Goal: Task Accomplishment & Management: Use online tool/utility

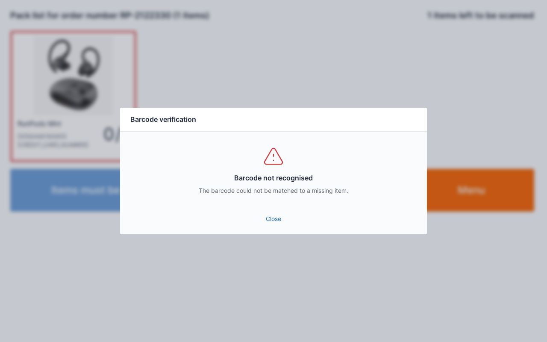
click at [291, 216] on link "Close" at bounding box center [273, 218] width 293 height 15
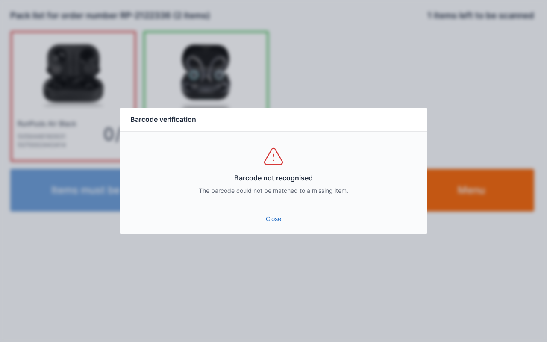
click at [282, 215] on link "Close" at bounding box center [273, 218] width 293 height 15
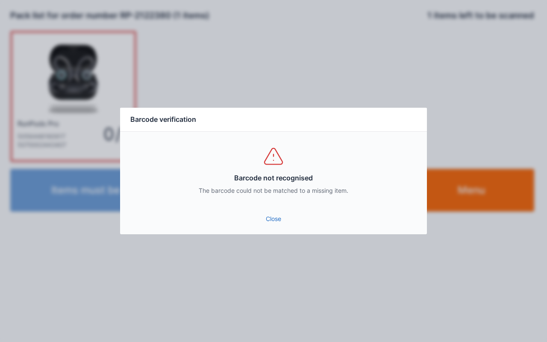
click at [289, 221] on link "Close" at bounding box center [273, 218] width 293 height 15
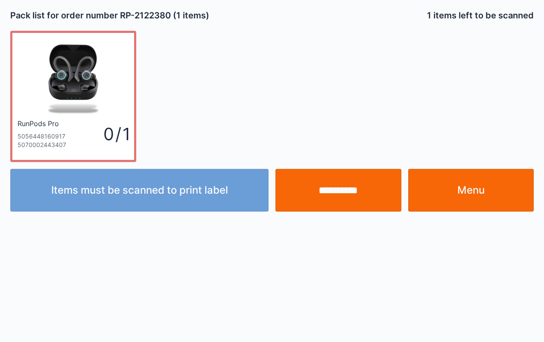
click at [355, 187] on input "**********" at bounding box center [339, 190] width 126 height 43
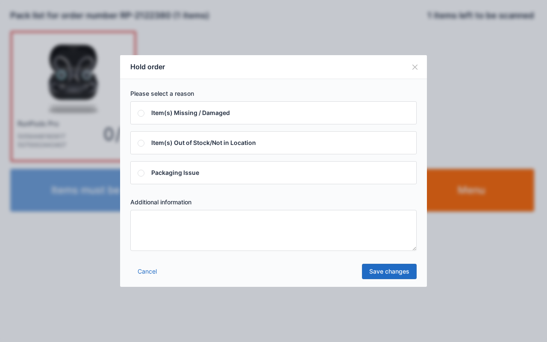
click at [310, 227] on textarea at bounding box center [273, 230] width 286 height 41
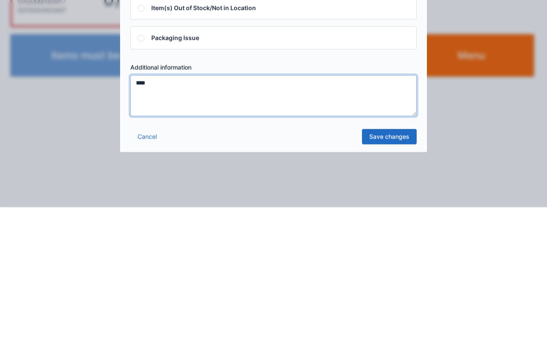
type textarea "****"
click at [388, 272] on link "Save changes" at bounding box center [389, 271] width 55 height 15
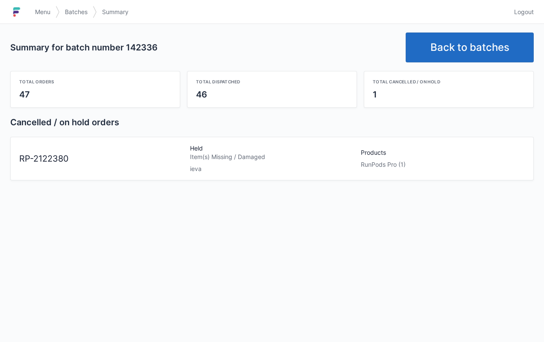
click at [475, 46] on link "Back to batches" at bounding box center [470, 47] width 128 height 30
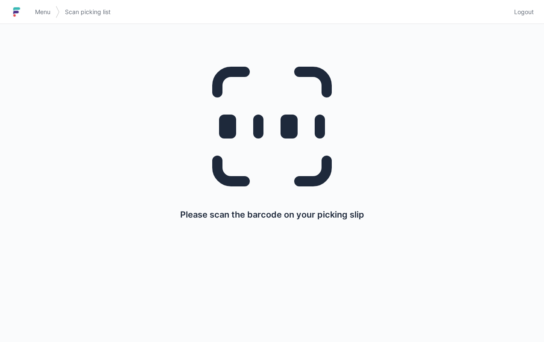
click at [40, 6] on link "Menu" at bounding box center [43, 11] width 26 height 15
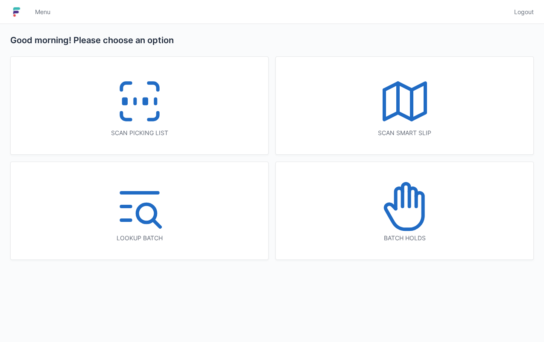
click at [411, 208] on icon at bounding box center [405, 206] width 55 height 55
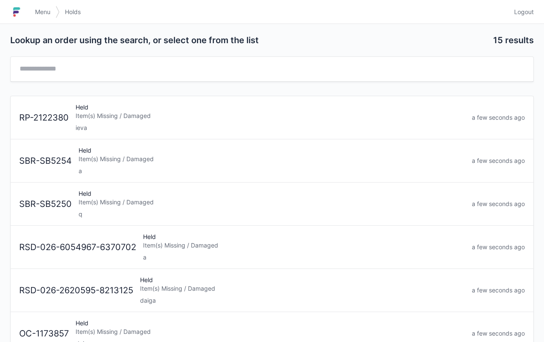
click at [110, 275] on div "RSD-026-2620595-8213125 Held Item(s) Missing / Damaged daiga a few seconds ago" at bounding box center [272, 287] width 513 height 36
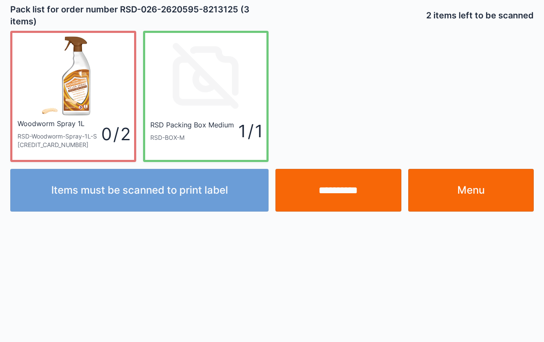
click at [471, 191] on link "Menu" at bounding box center [471, 190] width 126 height 43
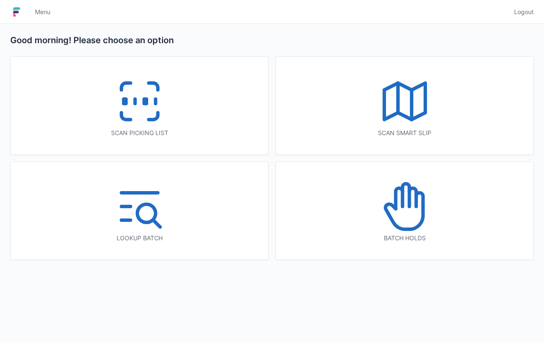
click at [421, 215] on icon at bounding box center [405, 206] width 55 height 55
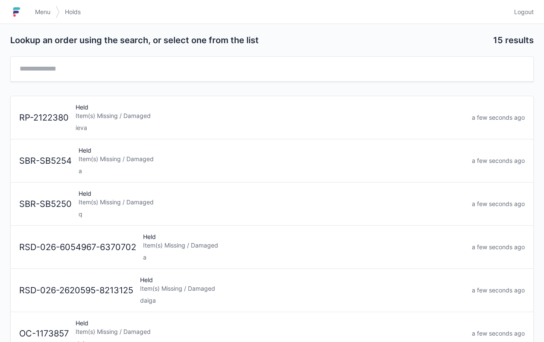
click at [118, 112] on div "Item(s) Missing / Damaged" at bounding box center [271, 116] width 390 height 9
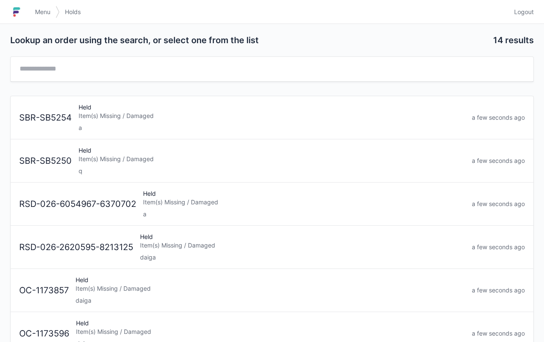
click at [51, 12] on link "Menu" at bounding box center [43, 11] width 26 height 15
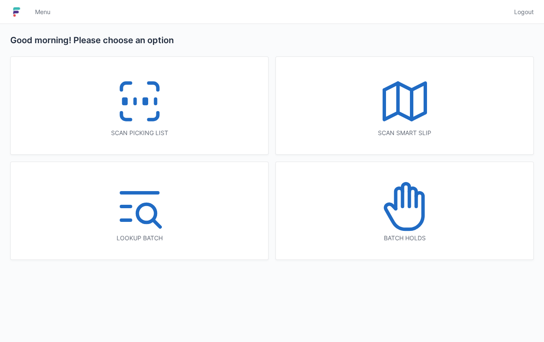
click at [145, 99] on rect at bounding box center [145, 101] width 2 height 5
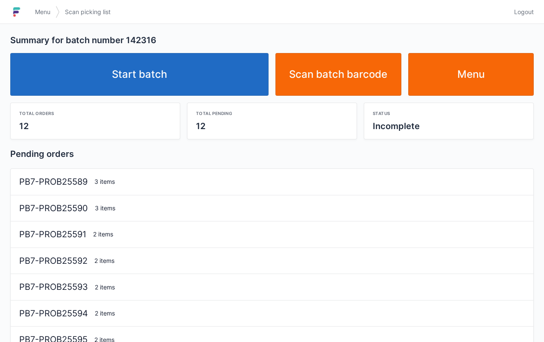
click at [167, 75] on link "Start batch" at bounding box center [139, 74] width 258 height 43
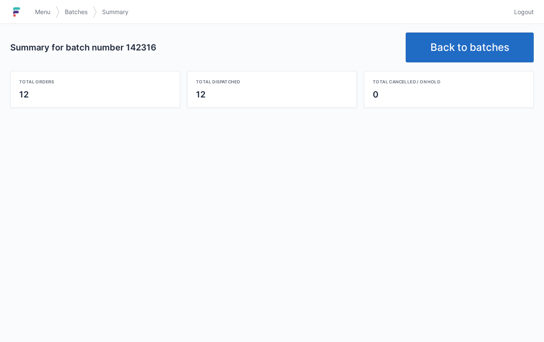
click at [470, 47] on link "Back to batches" at bounding box center [470, 47] width 128 height 30
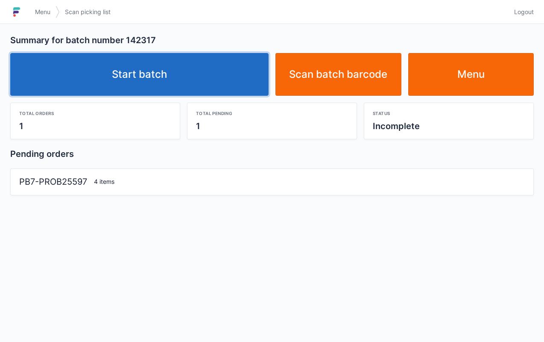
click at [141, 64] on link "Start batch" at bounding box center [139, 74] width 258 height 43
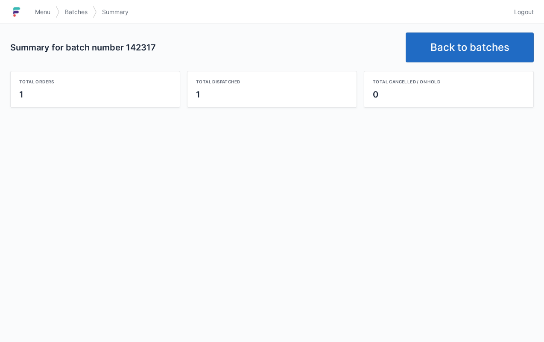
click at [473, 56] on link "Back to batches" at bounding box center [470, 47] width 128 height 30
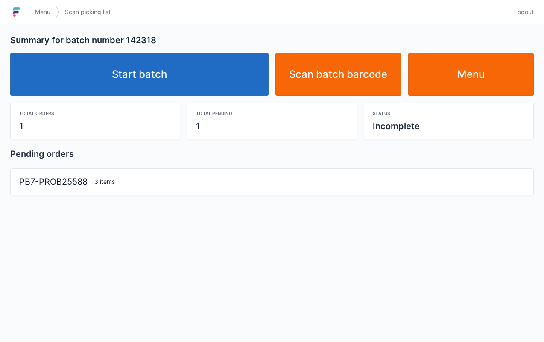
click at [151, 69] on link "Start batch" at bounding box center [139, 74] width 258 height 43
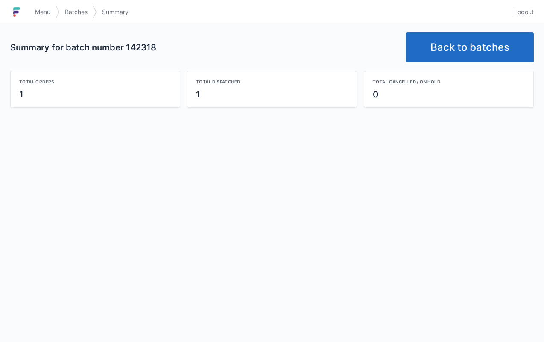
click at [470, 55] on link "Back to batches" at bounding box center [470, 47] width 128 height 30
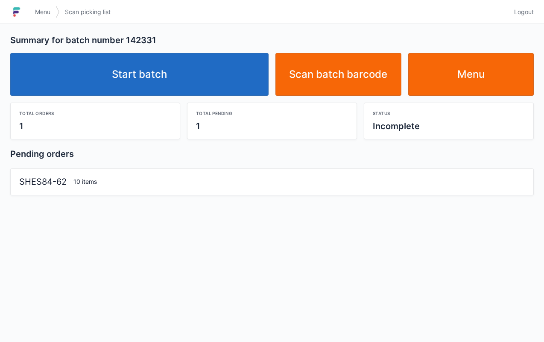
click at [162, 74] on link "Start batch" at bounding box center [139, 74] width 258 height 43
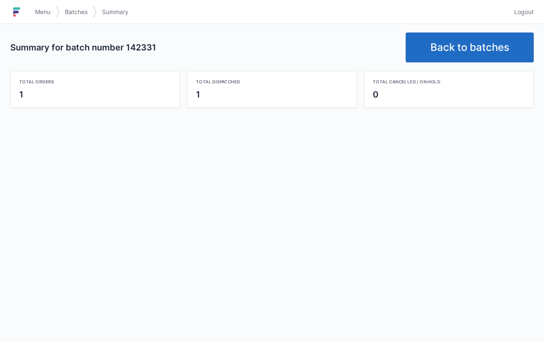
click at [485, 54] on link "Back to batches" at bounding box center [470, 47] width 128 height 30
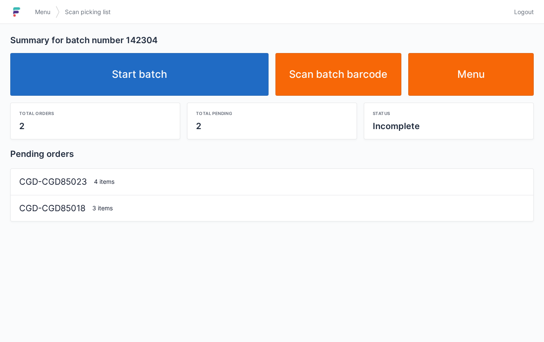
click at [169, 69] on link "Start batch" at bounding box center [139, 74] width 258 height 43
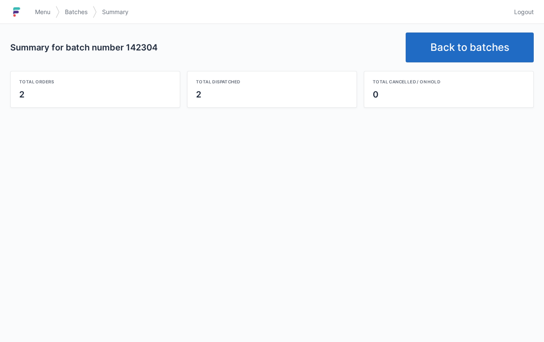
click at [442, 43] on link "Back to batches" at bounding box center [470, 47] width 128 height 30
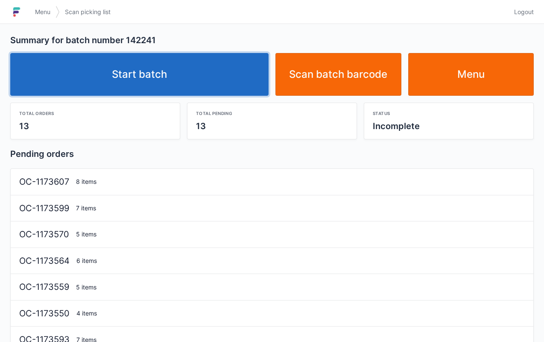
click at [135, 74] on link "Start batch" at bounding box center [139, 74] width 258 height 43
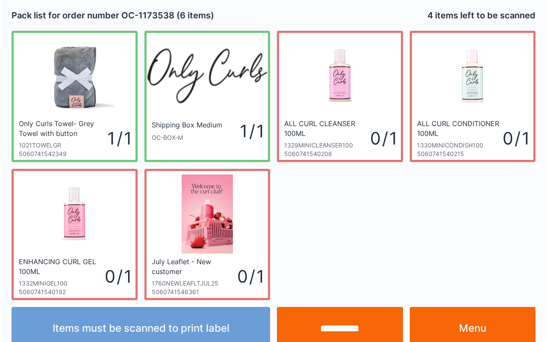
scroll to position [15, 0]
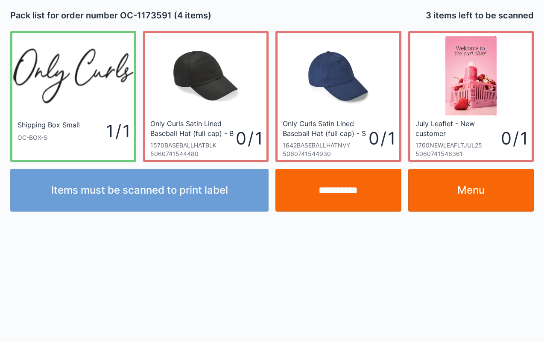
click at [357, 194] on input "**********" at bounding box center [339, 190] width 126 height 43
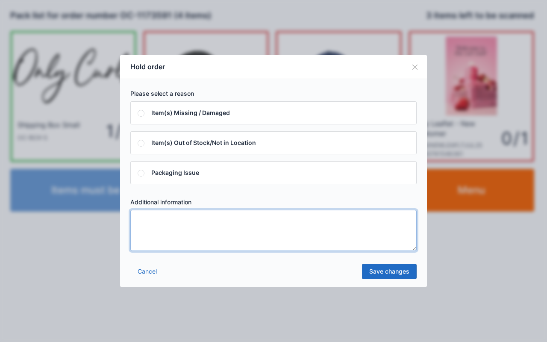
click at [309, 227] on textarea at bounding box center [273, 230] width 286 height 41
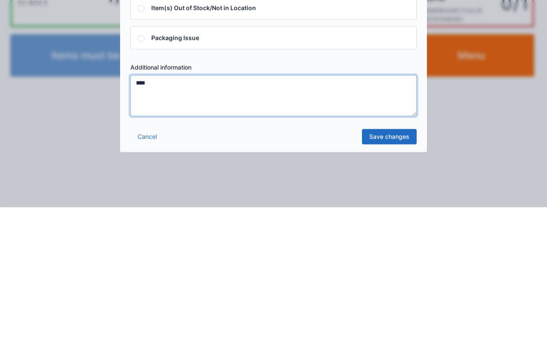
type textarea "****"
click at [393, 272] on link "Save changes" at bounding box center [389, 271] width 55 height 15
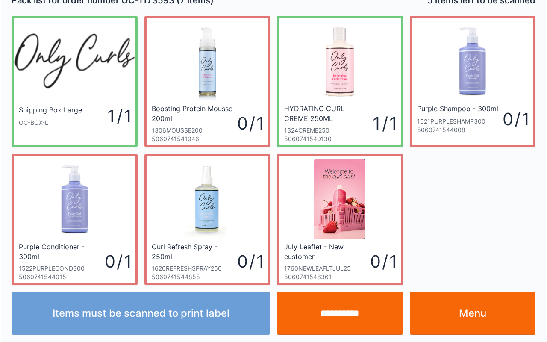
scroll to position [15, 0]
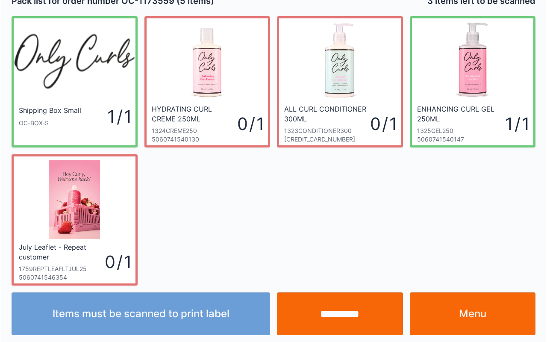
scroll to position [15, 0]
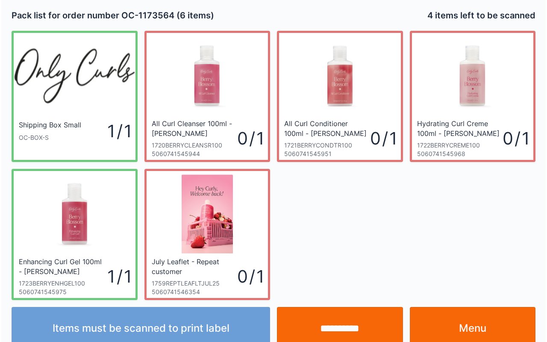
scroll to position [15, 0]
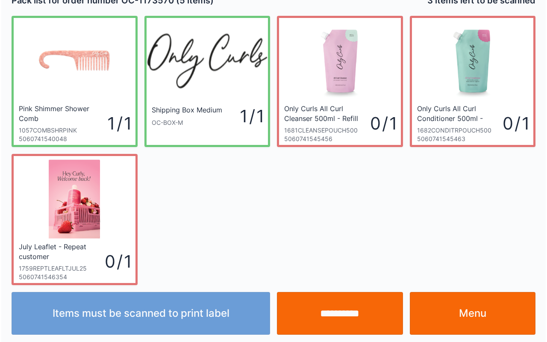
scroll to position [15, 0]
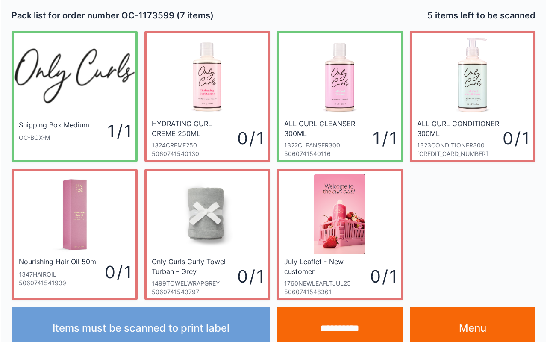
scroll to position [15, 0]
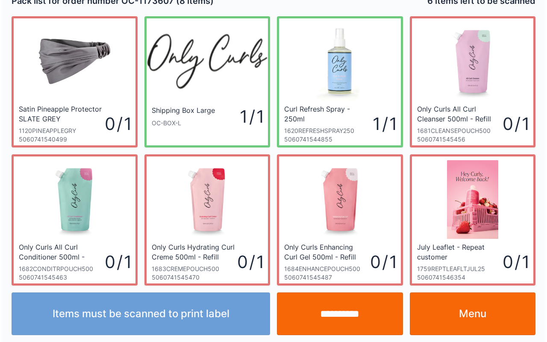
scroll to position [15, 0]
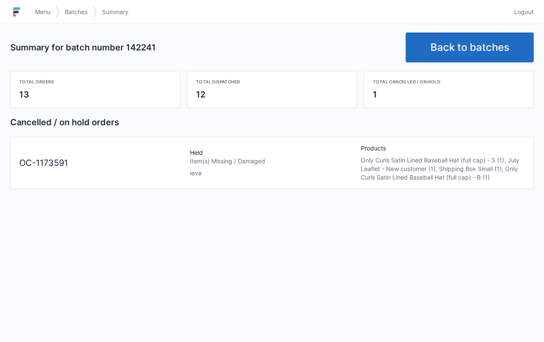
click at [56, 12] on link "Menu" at bounding box center [43, 11] width 26 height 15
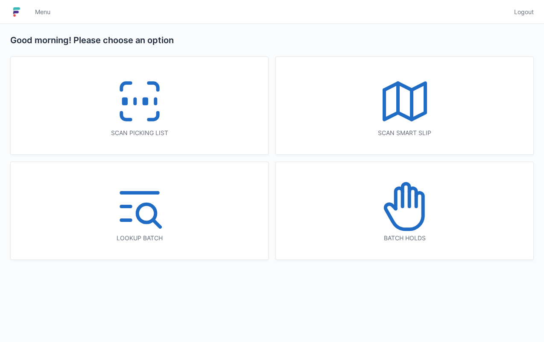
click at [401, 211] on icon at bounding box center [405, 206] width 55 height 55
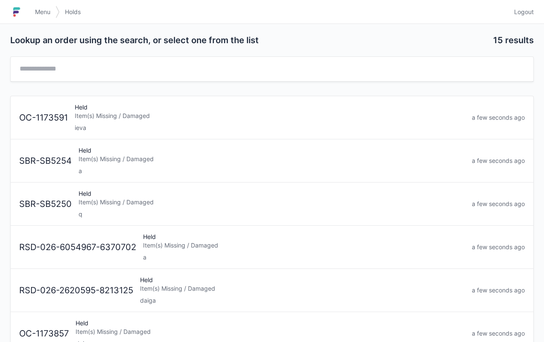
click at [143, 107] on div "Held Item(s) Missing / Damaged ieva" at bounding box center [269, 117] width 397 height 29
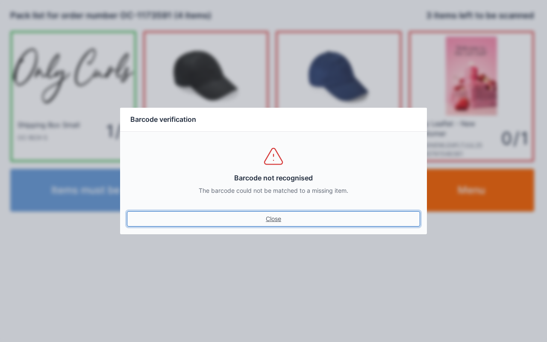
click at [273, 220] on link "Close" at bounding box center [273, 218] width 293 height 15
click at [278, 220] on link "Close" at bounding box center [273, 218] width 293 height 15
click at [273, 225] on link "Close" at bounding box center [273, 218] width 293 height 15
